Goal: Task Accomplishment & Management: Manage account settings

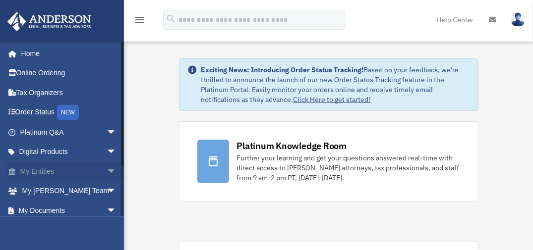
click at [85, 173] on link "My Entities arrow_drop_down" at bounding box center [69, 172] width 124 height 20
click at [107, 168] on span "arrow_drop_down" at bounding box center [117, 172] width 20 height 20
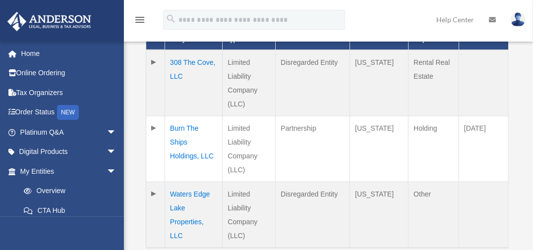
scroll to position [318, 0]
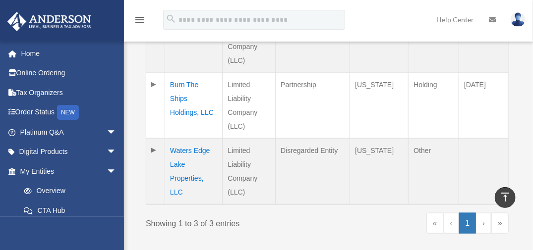
click at [183, 155] on td "Waters Edge Lake Properties, LLC" at bounding box center [193, 172] width 57 height 66
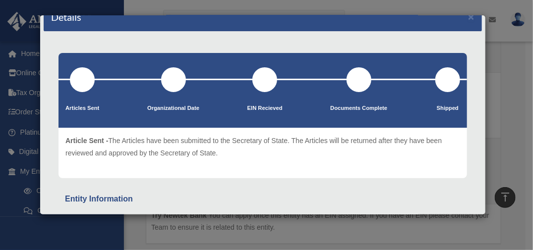
scroll to position [0, 0]
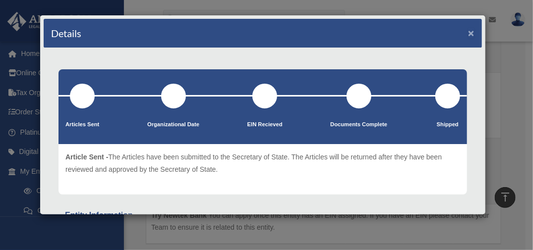
click at [468, 31] on button "×" at bounding box center [471, 33] width 6 height 10
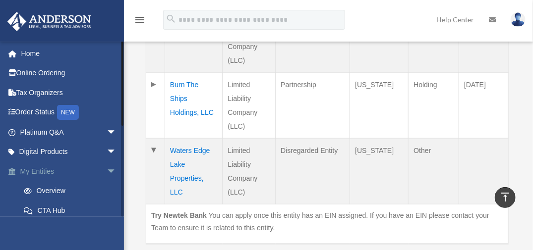
click at [44, 167] on link "My Entities arrow_drop_down" at bounding box center [69, 172] width 124 height 20
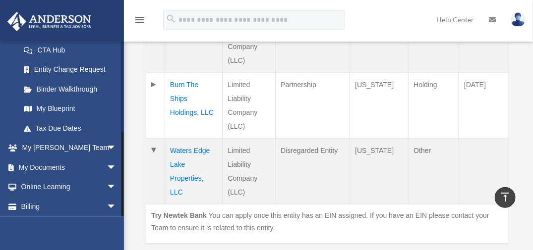
scroll to position [181, 0]
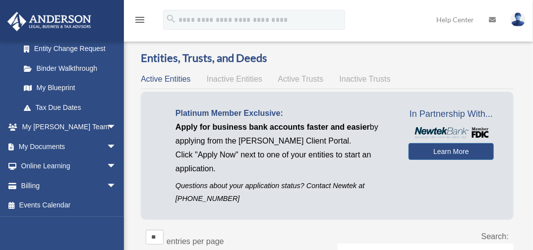
scroll to position [41, 0]
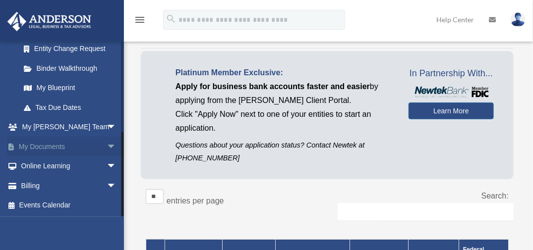
click at [60, 145] on link "My Documents arrow_drop_down" at bounding box center [69, 147] width 124 height 20
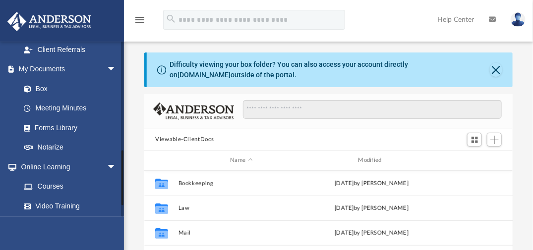
scroll to position [342, 0]
click at [50, 79] on link "Box" at bounding box center [72, 89] width 117 height 20
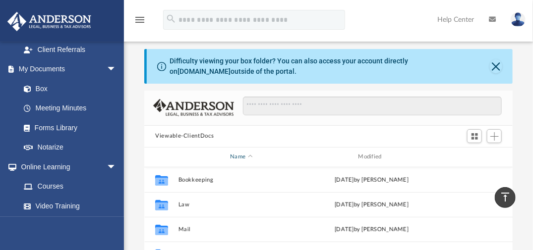
scroll to position [0, 0]
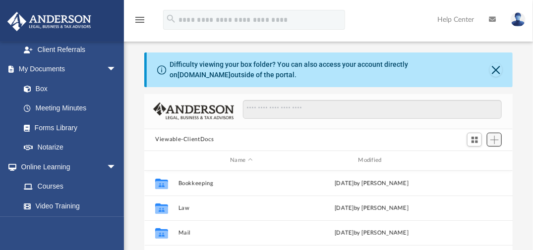
click at [495, 138] on span "Add" at bounding box center [494, 140] width 8 height 8
click at [474, 160] on li "Upload" at bounding box center [480, 159] width 32 height 10
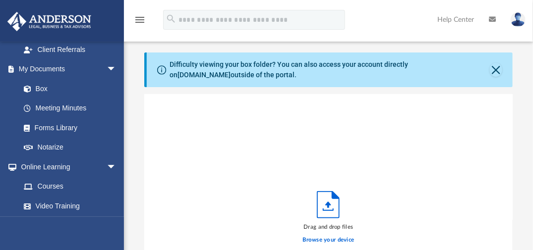
scroll to position [244, 361]
click at [325, 208] on icon "Upload" at bounding box center [328, 205] width 22 height 26
click at [329, 238] on label "Browse your device" at bounding box center [329, 240] width 52 height 9
click at [0, 0] on input "Browse your device" at bounding box center [0, 0] width 0 height 0
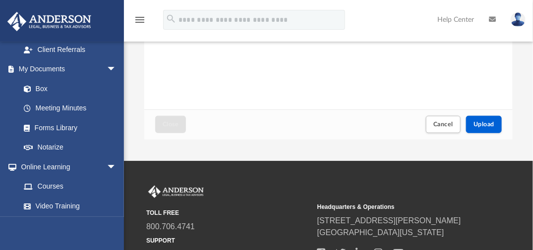
scroll to position [243, 0]
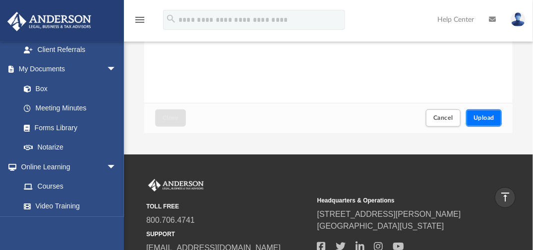
click at [481, 118] on span "Upload" at bounding box center [483, 118] width 21 height 6
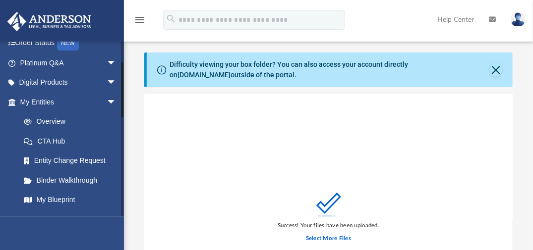
scroll to position [0, 0]
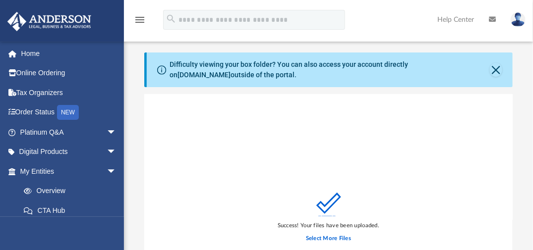
click at [517, 21] on img at bounding box center [517, 19] width 15 height 14
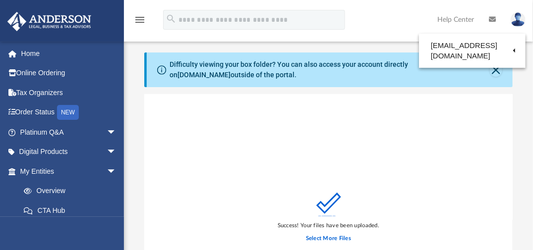
click at [387, 17] on div "menu search Site Menu add watersedgelakeproperties@gmail.com My Profile Reset P…" at bounding box center [266, 24] width 518 height 34
